Goal: Find specific page/section: Find specific page/section

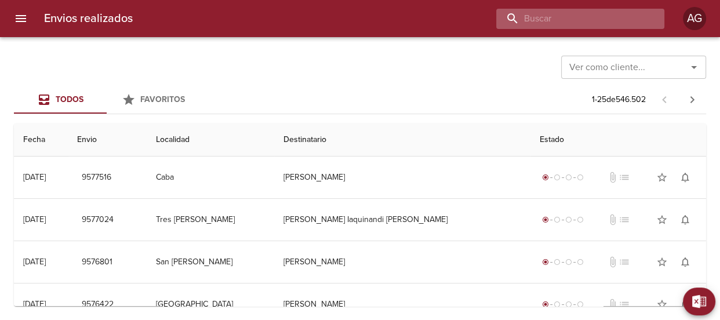
click at [586, 19] on input "buscar" at bounding box center [570, 19] width 148 height 20
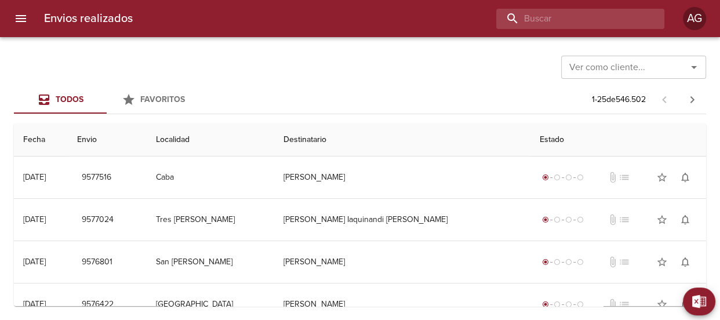
paste input "[PERSON_NAME]"
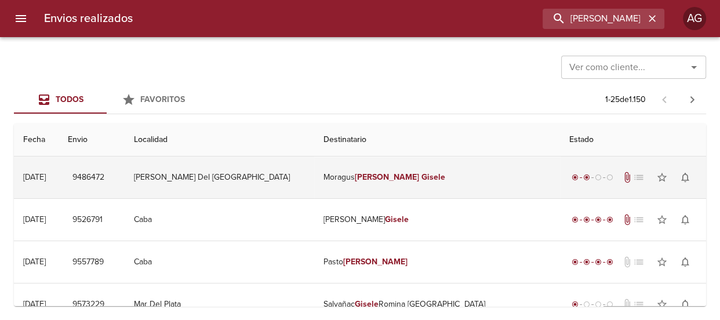
click at [346, 177] on td "Moragus [PERSON_NAME]" at bounding box center [436, 178] width 245 height 42
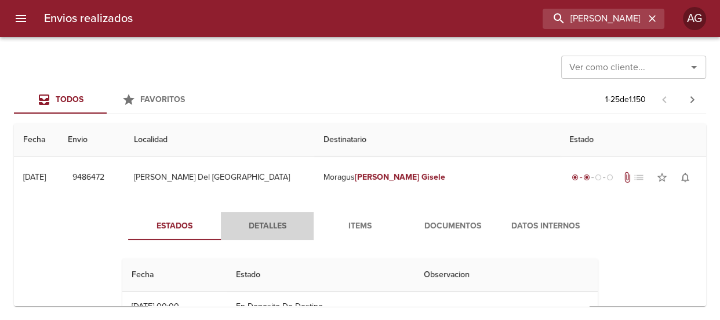
click at [288, 221] on span "Detalles" at bounding box center [267, 226] width 79 height 14
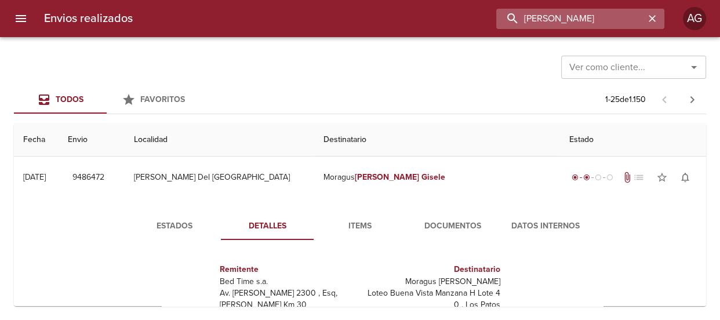
click at [612, 18] on input "[PERSON_NAME]" at bounding box center [570, 19] width 148 height 20
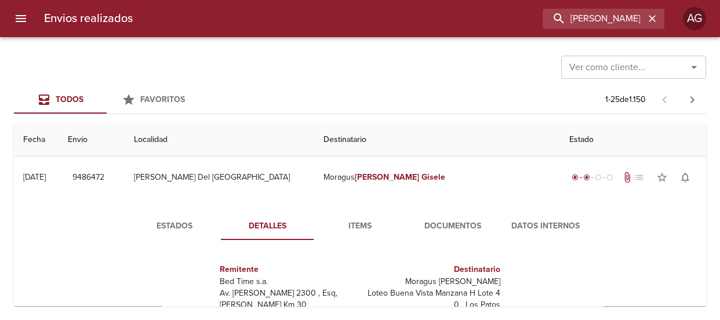
click at [404, 67] on div "Ver como cliente... Ver como cliente..." at bounding box center [360, 66] width 692 height 30
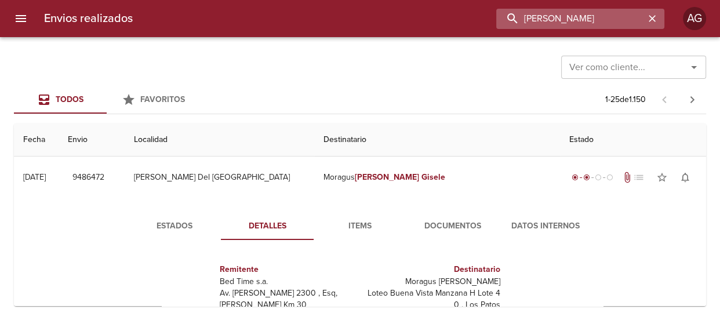
click at [634, 11] on input "[PERSON_NAME]" at bounding box center [570, 19] width 148 height 20
click at [539, 18] on input "9486472" at bounding box center [570, 19] width 148 height 20
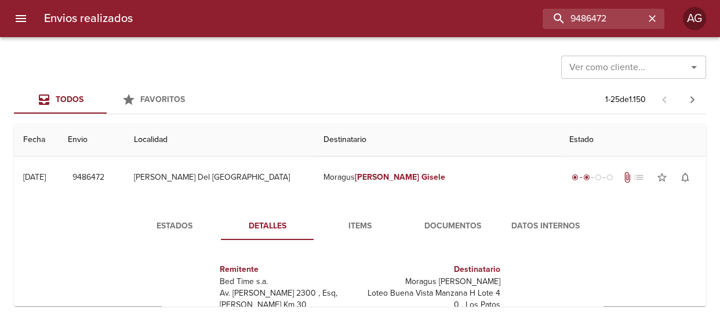
click at [455, 221] on span "Documentos" at bounding box center [452, 226] width 79 height 14
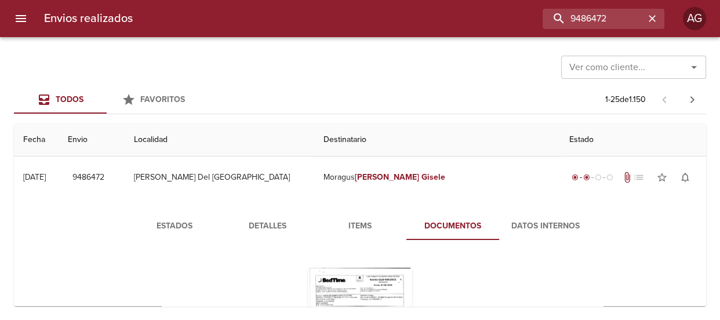
scroll to position [158, 0]
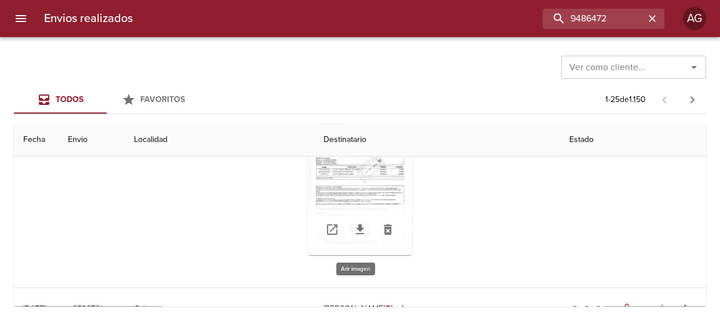
click at [347, 183] on div "Tabla de envíos del cliente" at bounding box center [360, 182] width 104 height 145
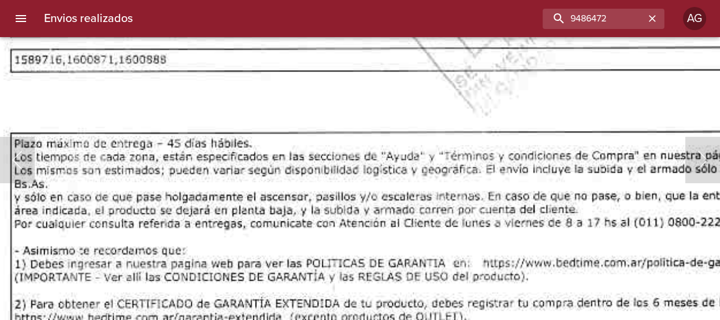
click at [338, 0] on html "Envios realizados 9486472 AG Ver como cliente... Ver como cliente... Todos Favo…" at bounding box center [360, 0] width 720 height 0
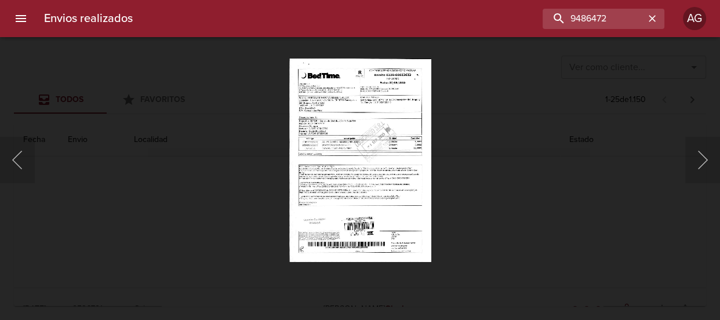
click at [472, 169] on div "Lightbox" at bounding box center [360, 160] width 720 height 320
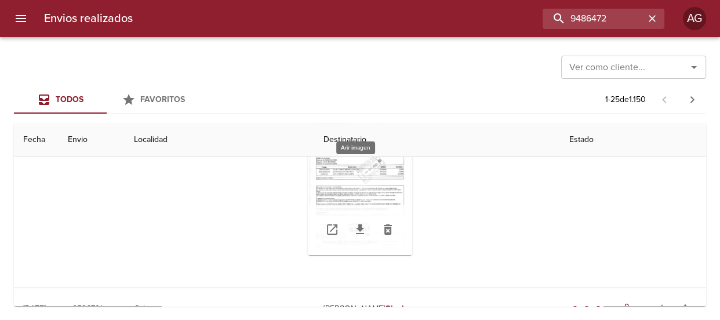
scroll to position [0, 0]
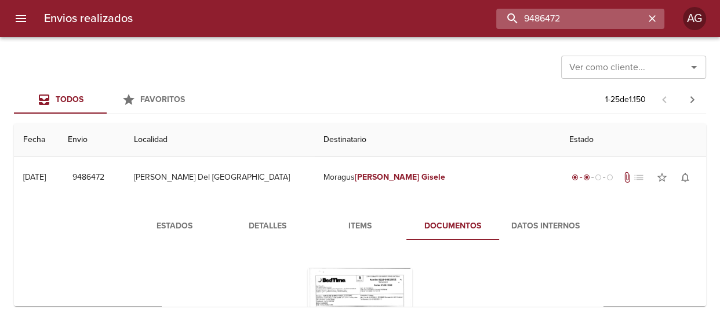
click at [614, 13] on input "9486472" at bounding box center [570, 19] width 148 height 20
paste input "546763 actualizar"
type input "9546763"
